Goal: Transaction & Acquisition: Purchase product/service

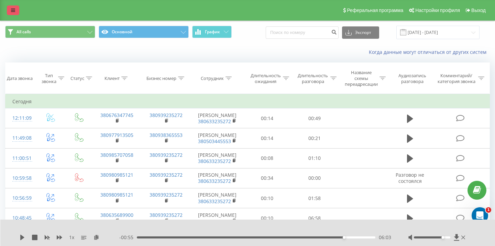
click at [14, 11] on icon at bounding box center [13, 10] width 4 height 5
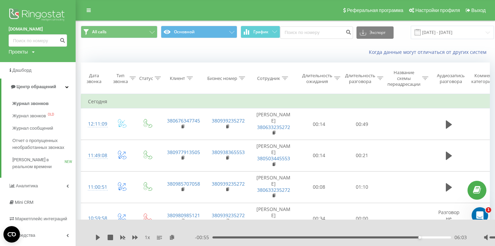
click at [23, 20] on img at bounding box center [38, 15] width 58 height 17
click at [45, 236] on link "Средства" at bounding box center [38, 235] width 76 height 16
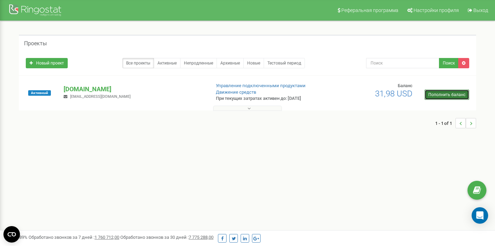
click at [447, 95] on link "Пополнить баланс" at bounding box center [446, 95] width 45 height 10
click at [441, 95] on link "Пополнить баланс" at bounding box center [446, 95] width 45 height 10
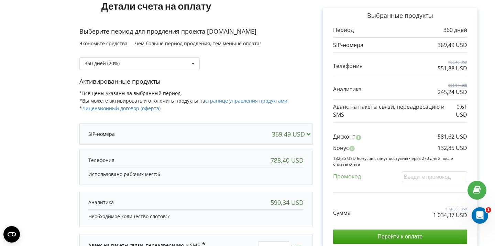
scroll to position [51, 0]
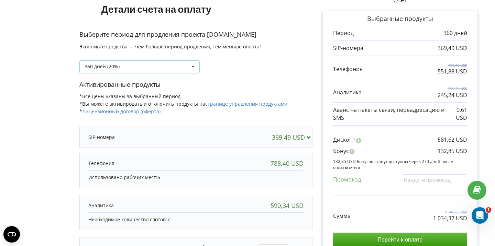
click at [177, 72] on div "360 дней (20%) Пополнить баланс без периода" at bounding box center [139, 66] width 120 height 13
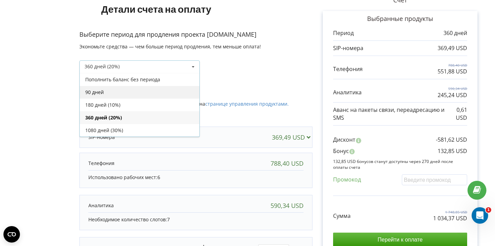
click at [155, 92] on div "90 дней" at bounding box center [140, 92] width 120 height 13
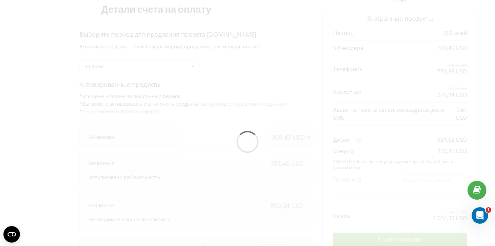
click at [161, 68] on div at bounding box center [247, 144] width 480 height 317
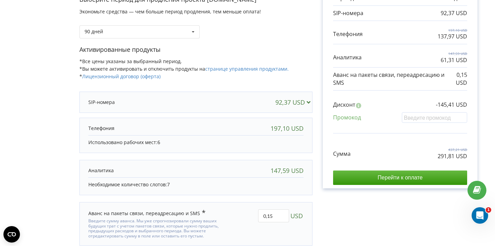
scroll to position [76, 0]
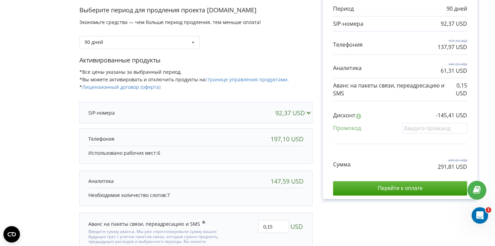
click at [304, 111] on div "92,37 USD" at bounding box center [294, 113] width 38 height 7
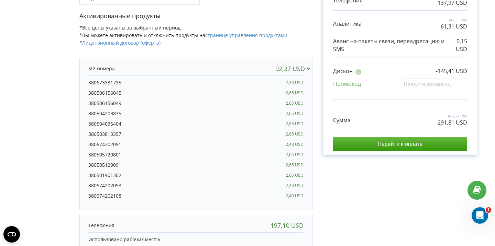
scroll to position [88, 0]
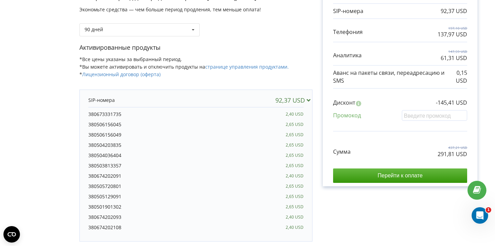
click at [304, 101] on div "92,37 USD" at bounding box center [294, 100] width 38 height 7
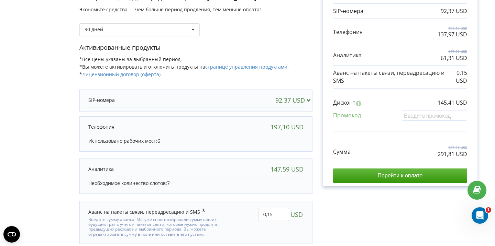
scroll to position [113, 0]
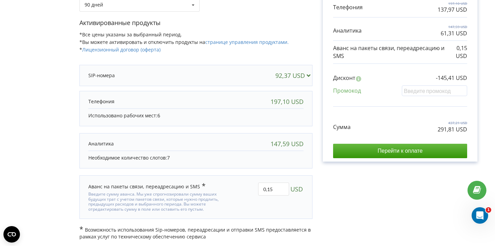
click at [294, 102] on div "197,10 USD" at bounding box center [286, 101] width 33 height 7
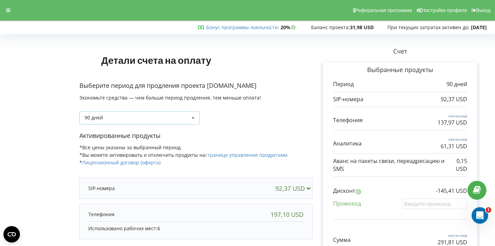
click at [173, 116] on div "90 дней Пополнить баланс без периода" at bounding box center [139, 118] width 120 height 13
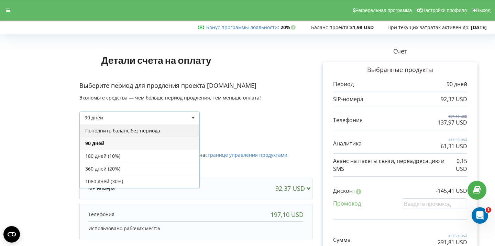
click at [174, 132] on div "Пополнить баланс без периода" at bounding box center [140, 130] width 120 height 13
